Goal: Task Accomplishment & Management: Use online tool/utility

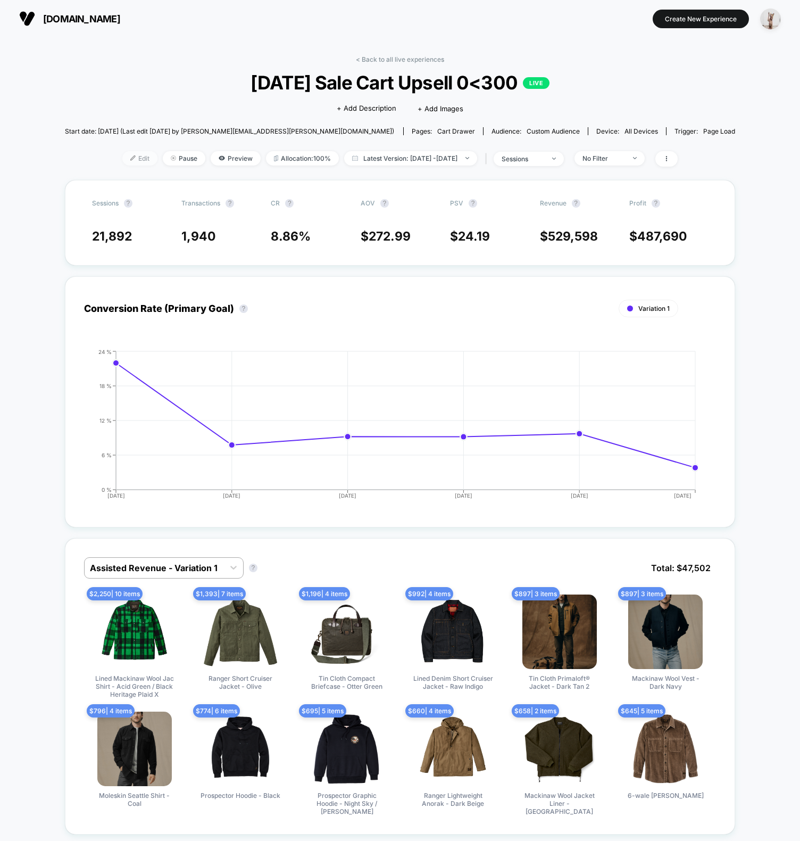
click at [130, 159] on img at bounding box center [132, 157] width 5 height 5
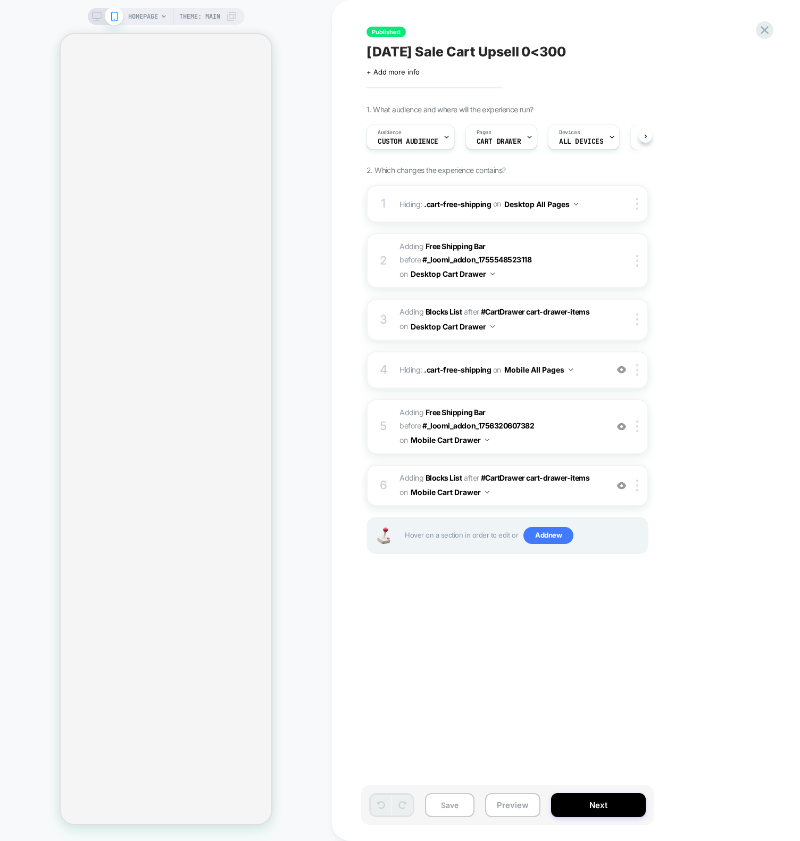
scroll to position [0, 1]
click at [413, 140] on span "Custom Audience" at bounding box center [407, 141] width 61 height 7
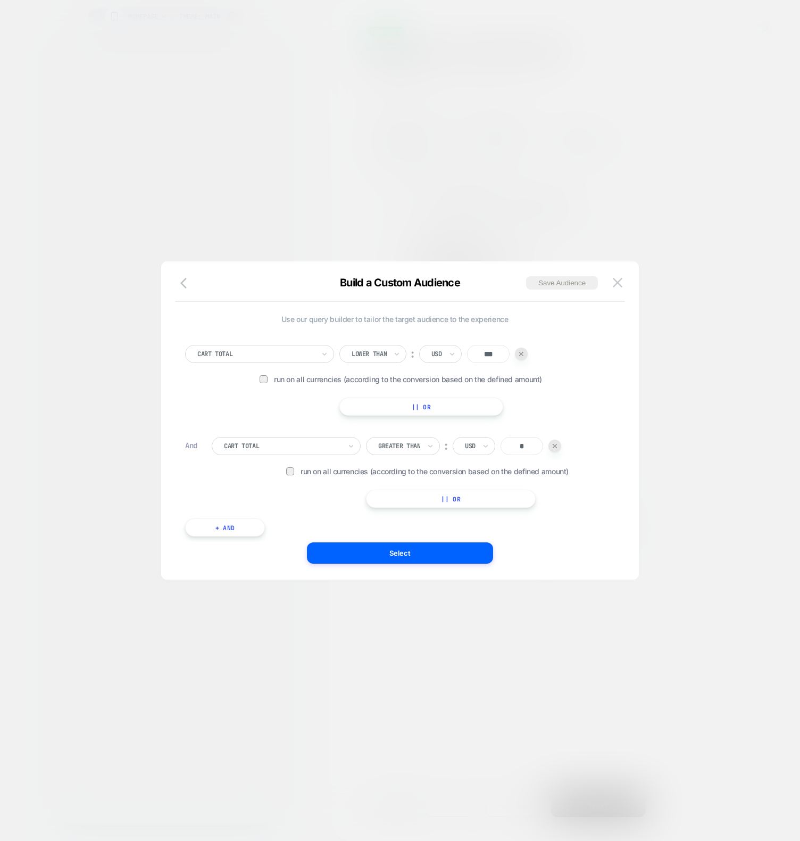
click at [342, 160] on div at bounding box center [400, 420] width 800 height 841
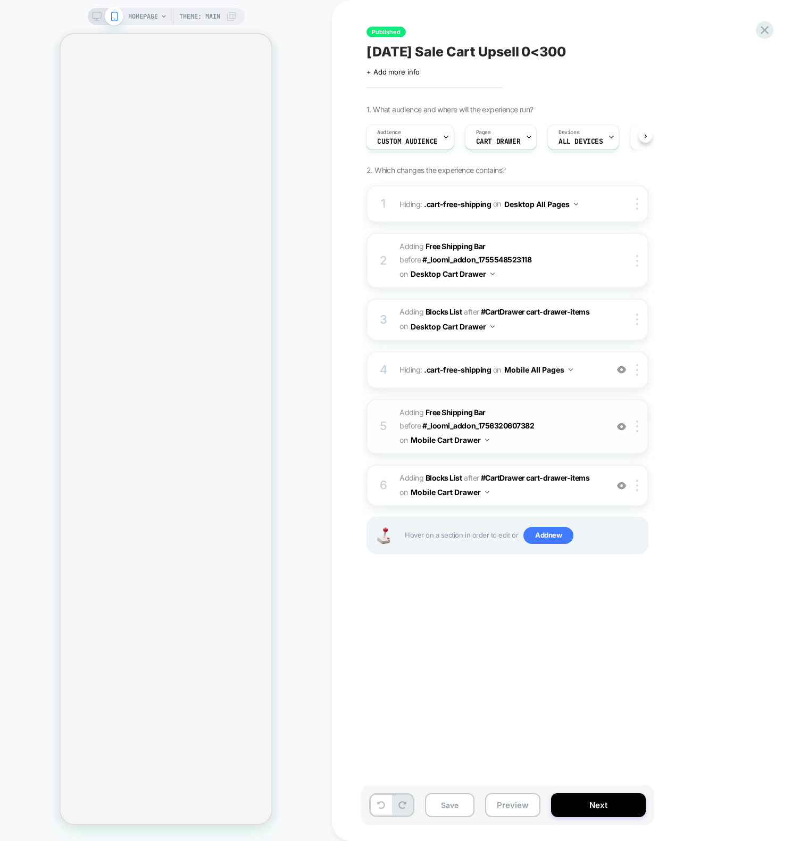
click at [589, 410] on span "#_loomi_addon_1756320603313 Adding Free Shipping Bar BEFORE #_loomi_addon_17563…" at bounding box center [501, 426] width 203 height 42
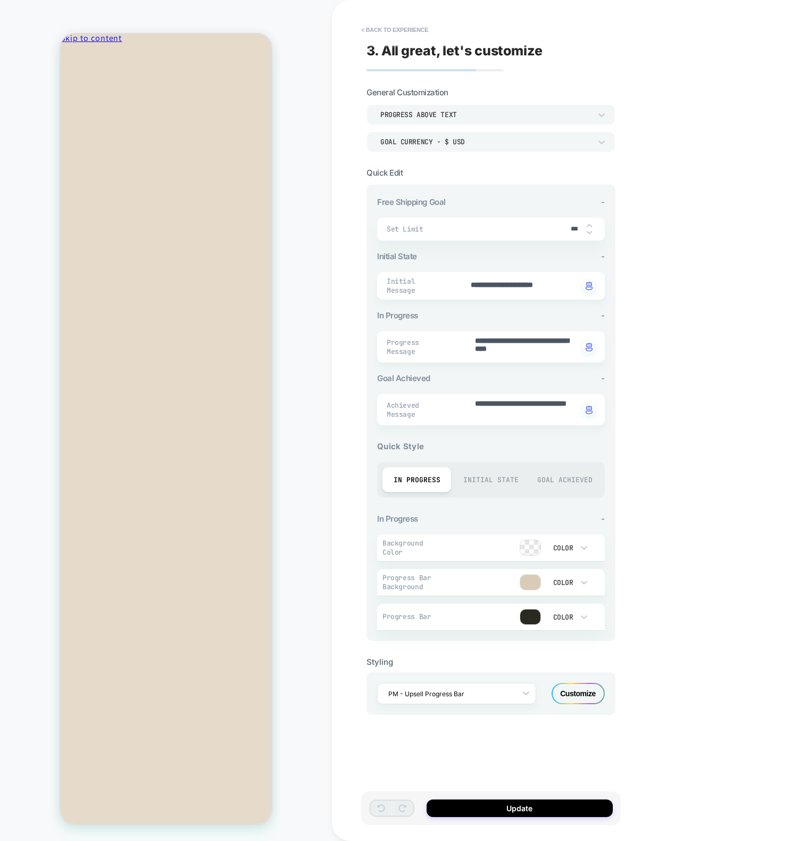
scroll to position [0, 0]
click at [654, 479] on div "**********" at bounding box center [566, 420] width 468 height 841
drag, startPoint x: 168, startPoint y: 209, endPoint x: 93, endPoint y: 205, distance: 75.6
click at [93, 649] on div "You׳re $150 away from a $50 discount." at bounding box center [166, 671] width 211 height 44
click at [134, 673] on div "You׳re $150 away from a $50 discount." at bounding box center [166, 677] width 211 height 9
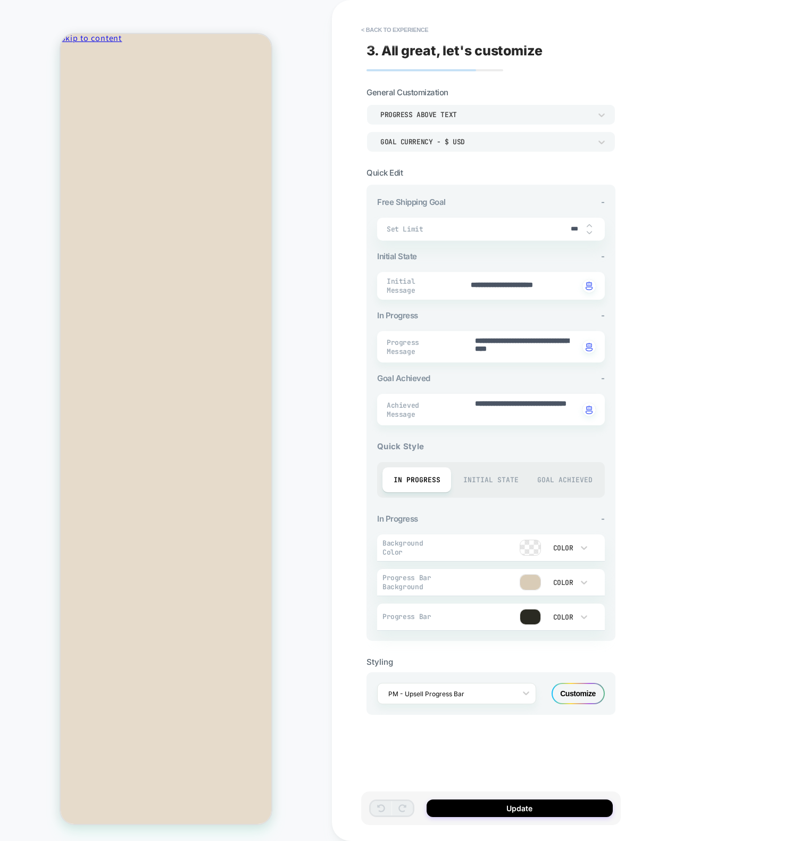
click at [669, 493] on div "**********" at bounding box center [566, 420] width 468 height 841
click at [483, 479] on div "Initial State" at bounding box center [491, 479] width 69 height 25
click at [574, 479] on div "Goal Achieved" at bounding box center [564, 479] width 69 height 25
click at [496, 479] on div "Initial State" at bounding box center [491, 479] width 69 height 25
click at [412, 478] on div "In Progress" at bounding box center [417, 479] width 69 height 25
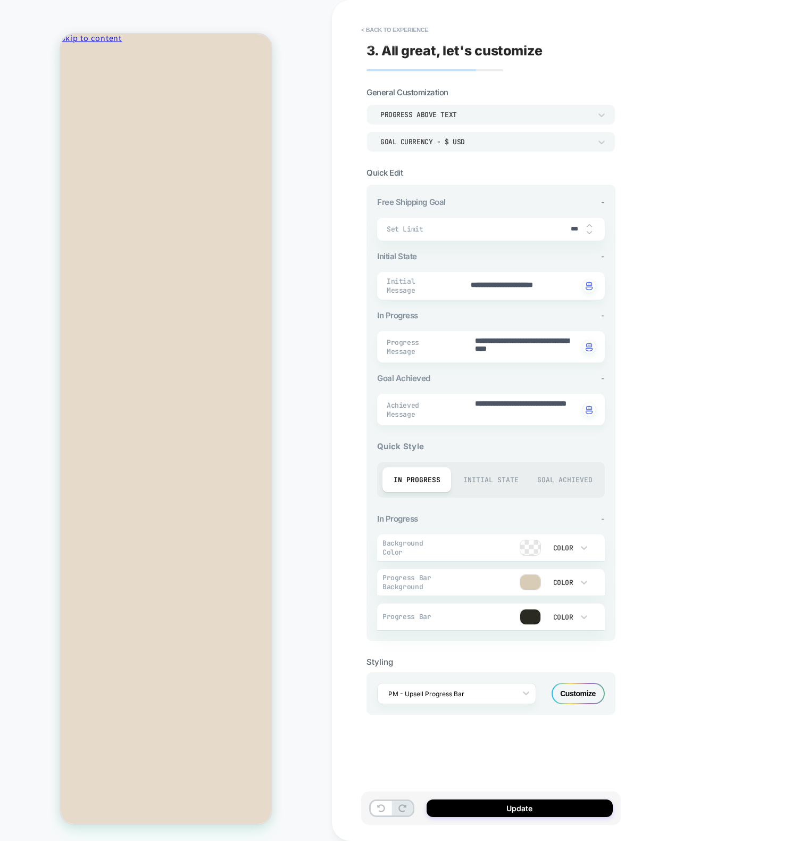
click at [489, 477] on div "Initial State" at bounding box center [491, 479] width 69 height 25
click at [425, 484] on div "In Progress" at bounding box center [417, 479] width 69 height 25
click at [480, 476] on div "Initial State" at bounding box center [491, 479] width 69 height 25
click at [553, 477] on div "Goal Achieved" at bounding box center [564, 479] width 69 height 25
type textarea "*"
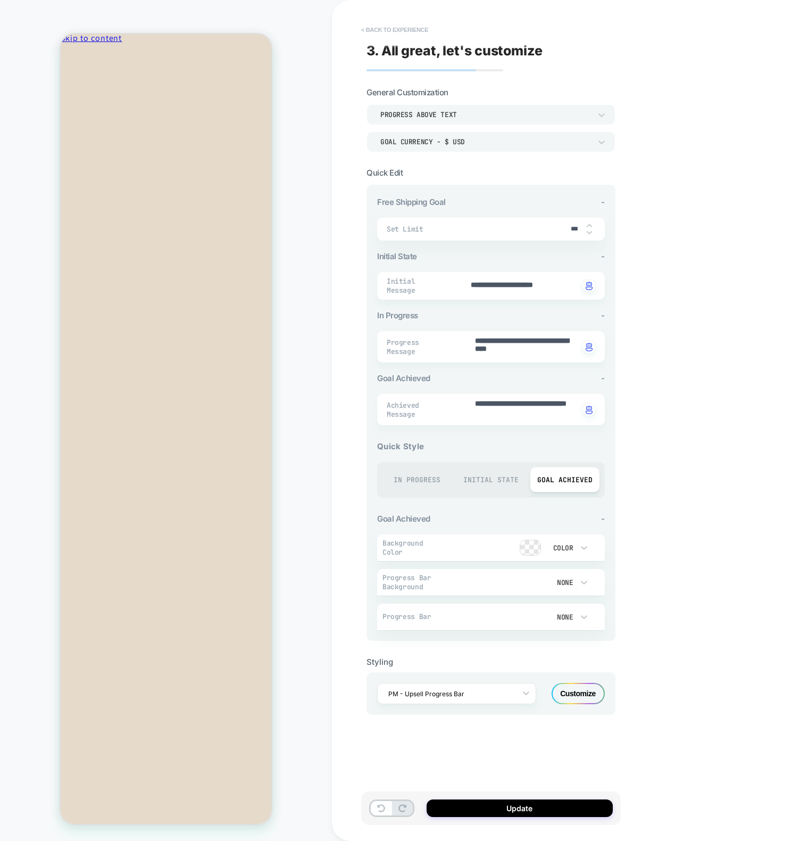
click at [395, 27] on button "< Back to experience" at bounding box center [395, 29] width 78 height 17
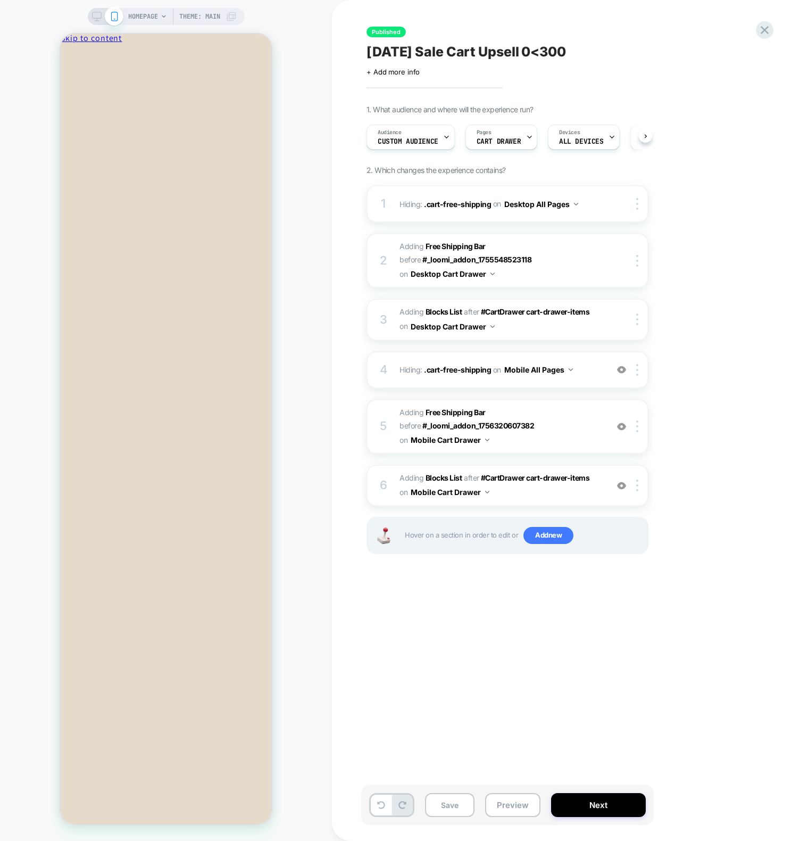
scroll to position [0, 1]
click at [468, 629] on div "Published [DATE] Sale Cart Upsell 0<300 Click to edit experience details + Add …" at bounding box center [560, 420] width 399 height 819
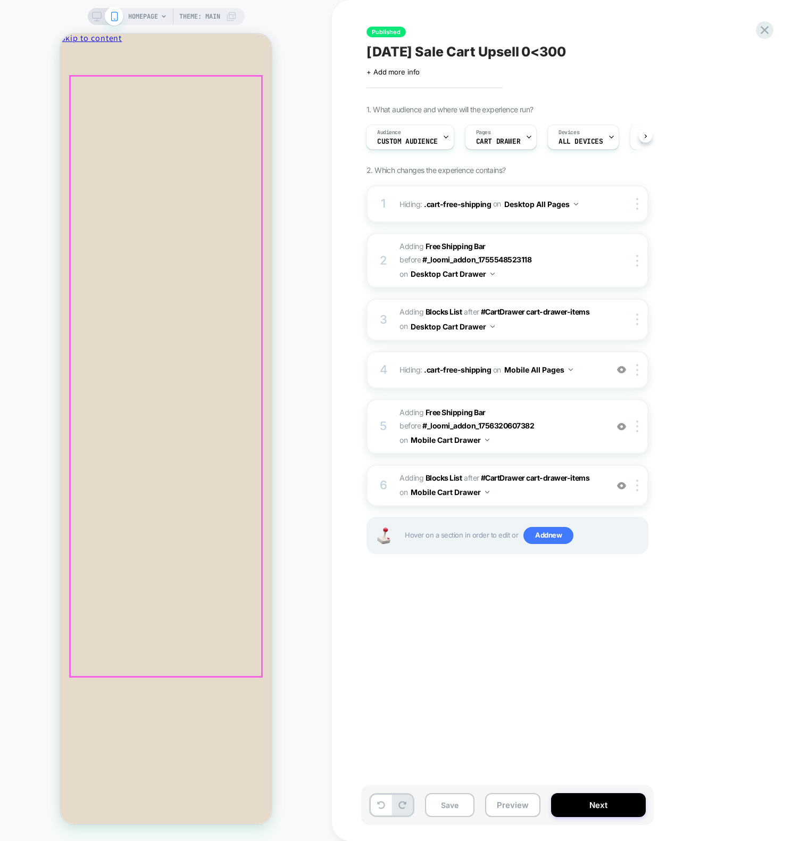
scroll to position [0, 0]
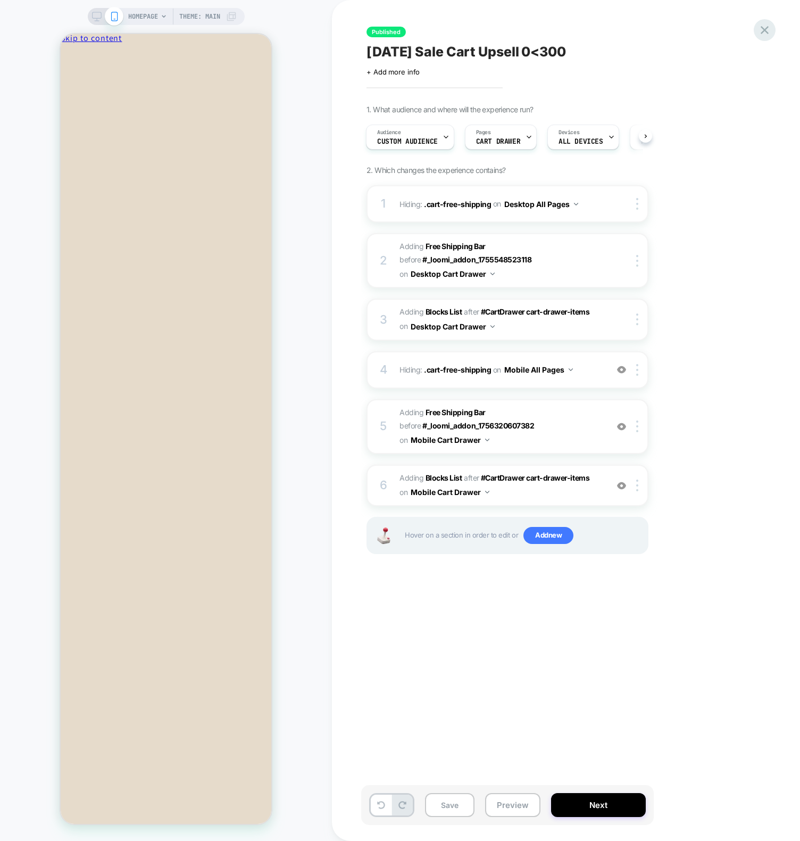
click at [758, 27] on icon at bounding box center [765, 30] width 14 height 14
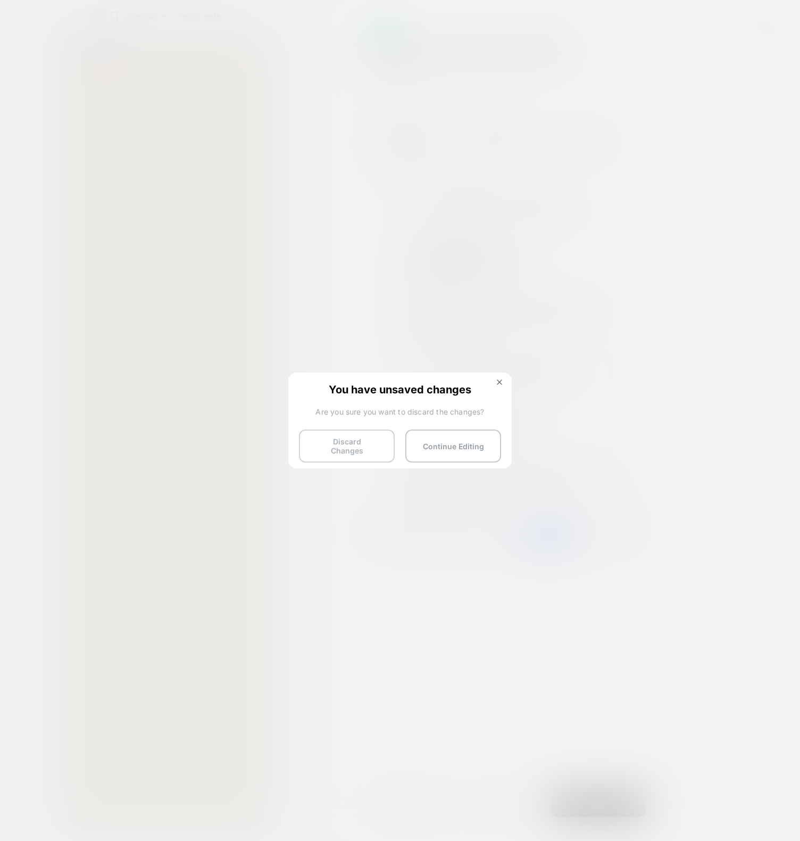
click at [358, 449] on button "Discard Changes" at bounding box center [347, 445] width 96 height 33
